Goal: Find specific page/section: Find specific page/section

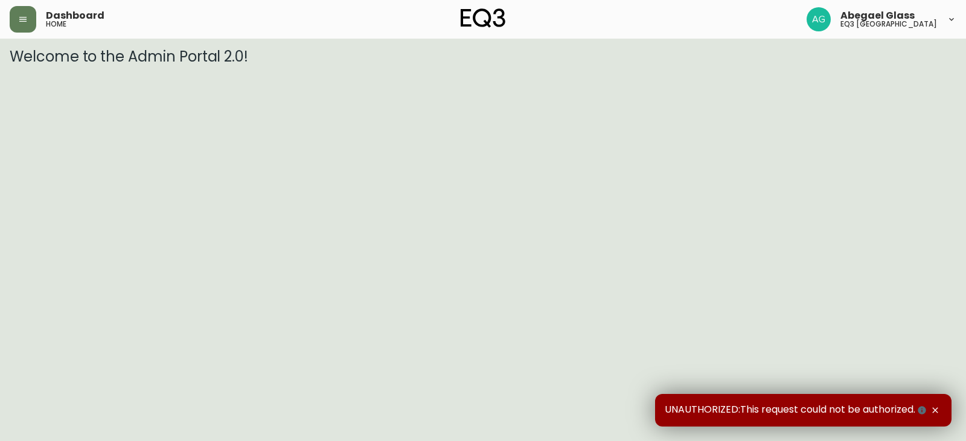
click at [934, 410] on icon "button" at bounding box center [935, 411] width 10 height 10
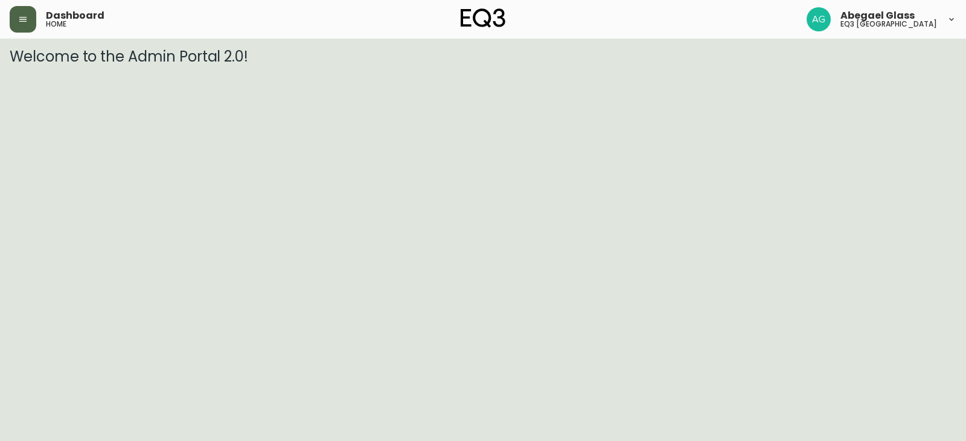
click at [24, 6] on button "button" at bounding box center [23, 19] width 27 height 27
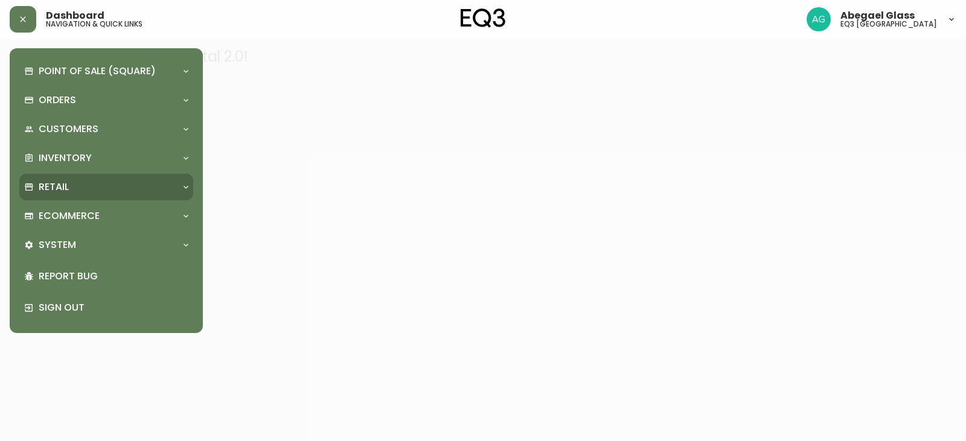
click at [81, 186] on div "Retail" at bounding box center [100, 186] width 152 height 13
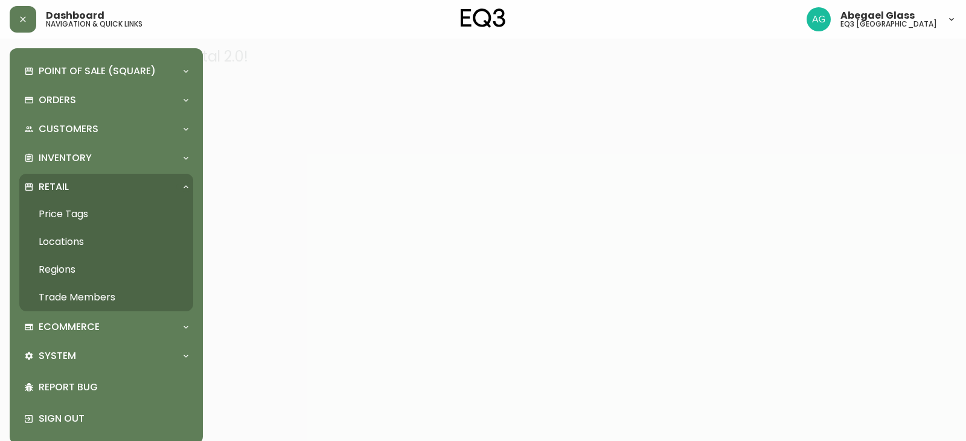
click at [81, 214] on link "Price Tags" at bounding box center [106, 214] width 174 height 28
